Goal: Information Seeking & Learning: Learn about a topic

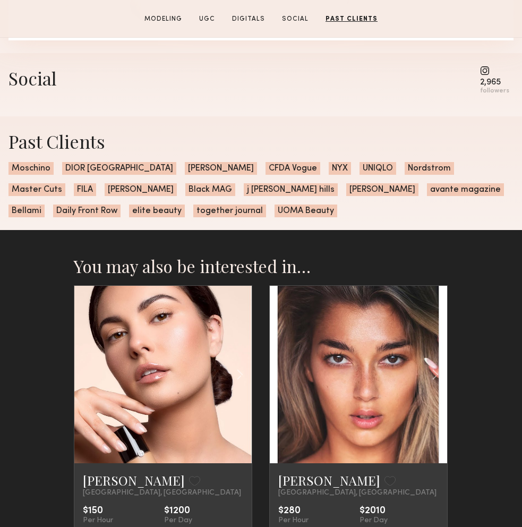
scroll to position [2267, 0]
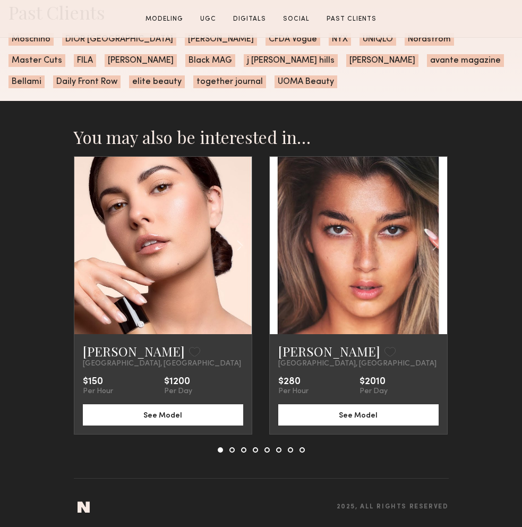
click at [352, 297] on link at bounding box center [358, 245] width 61 height 177
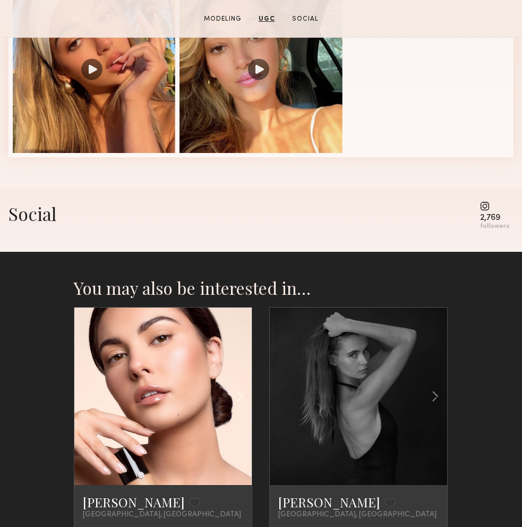
scroll to position [1170, 0]
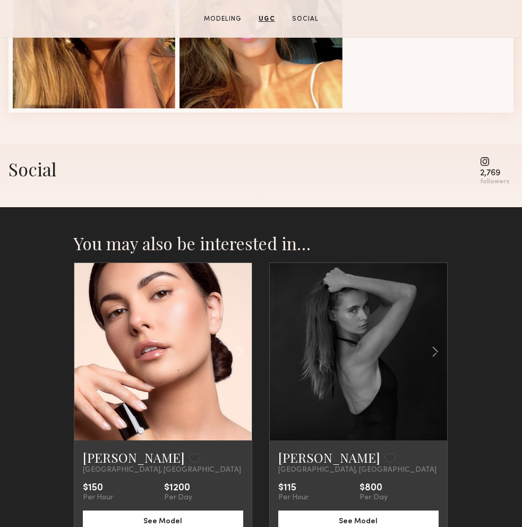
drag, startPoint x: 487, startPoint y: 160, endPoint x: 490, endPoint y: 170, distance: 11.1
click at [487, 160] on common-icon at bounding box center [494, 162] width 29 height 10
click at [490, 174] on div "2,769" at bounding box center [494, 173] width 29 height 8
click at [135, 187] on div "Social 2,769 followers" at bounding box center [260, 175] width 505 height 63
click at [267, 221] on div "You may also be interested in… [PERSON_NAME] Favorite [GEOGRAPHIC_DATA], [GEOGR…" at bounding box center [261, 421] width 375 height 429
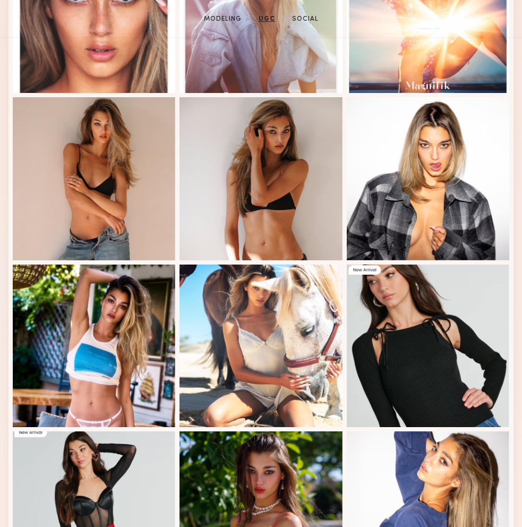
scroll to position [0, 0]
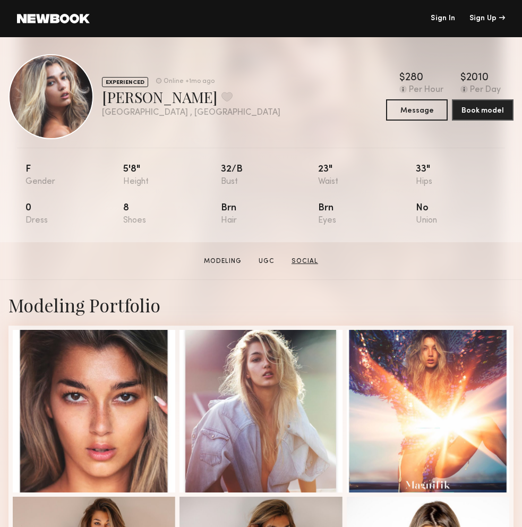
click at [313, 258] on link "Social" at bounding box center [304, 261] width 35 height 10
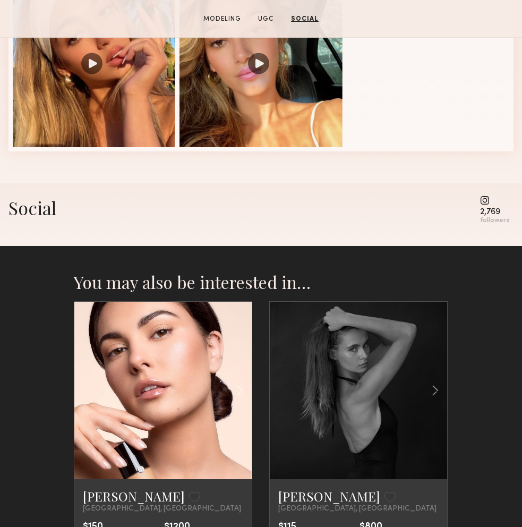
scroll to position [1129, 0]
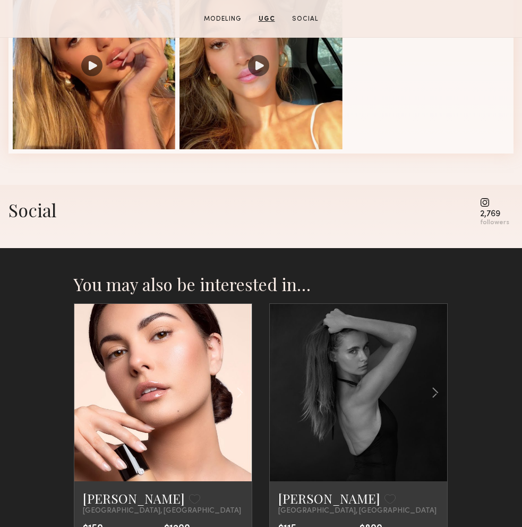
click at [498, 210] on div "2,769" at bounding box center [494, 214] width 29 height 8
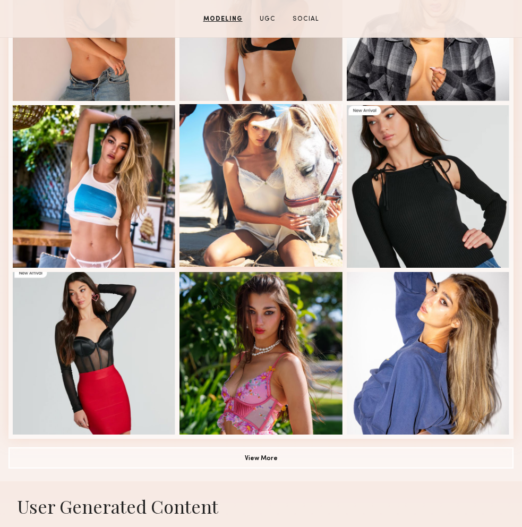
scroll to position [547, 0]
